Goal: Transaction & Acquisition: Purchase product/service

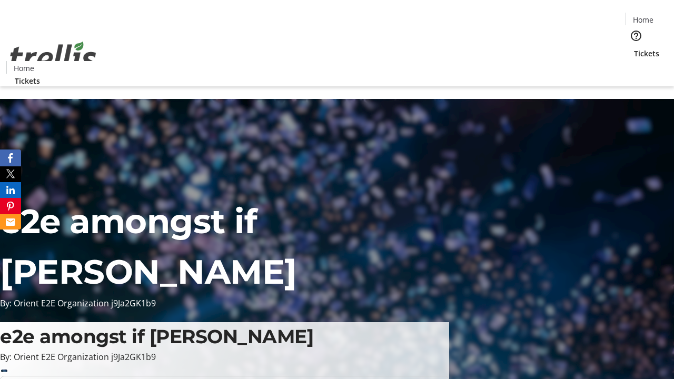
click at [634, 48] on span "Tickets" at bounding box center [646, 53] width 25 height 11
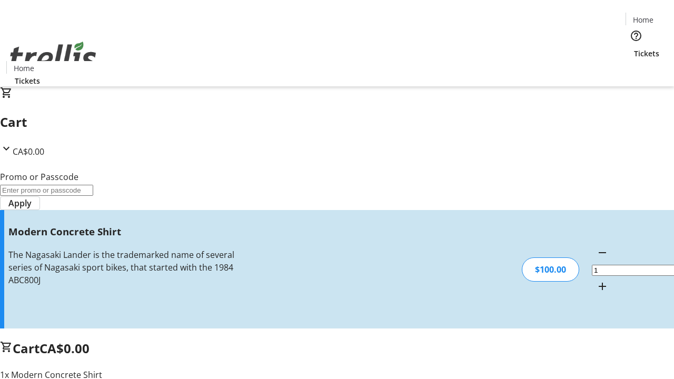
type input "FREE"
